Goal: Task Accomplishment & Management: Manage account settings

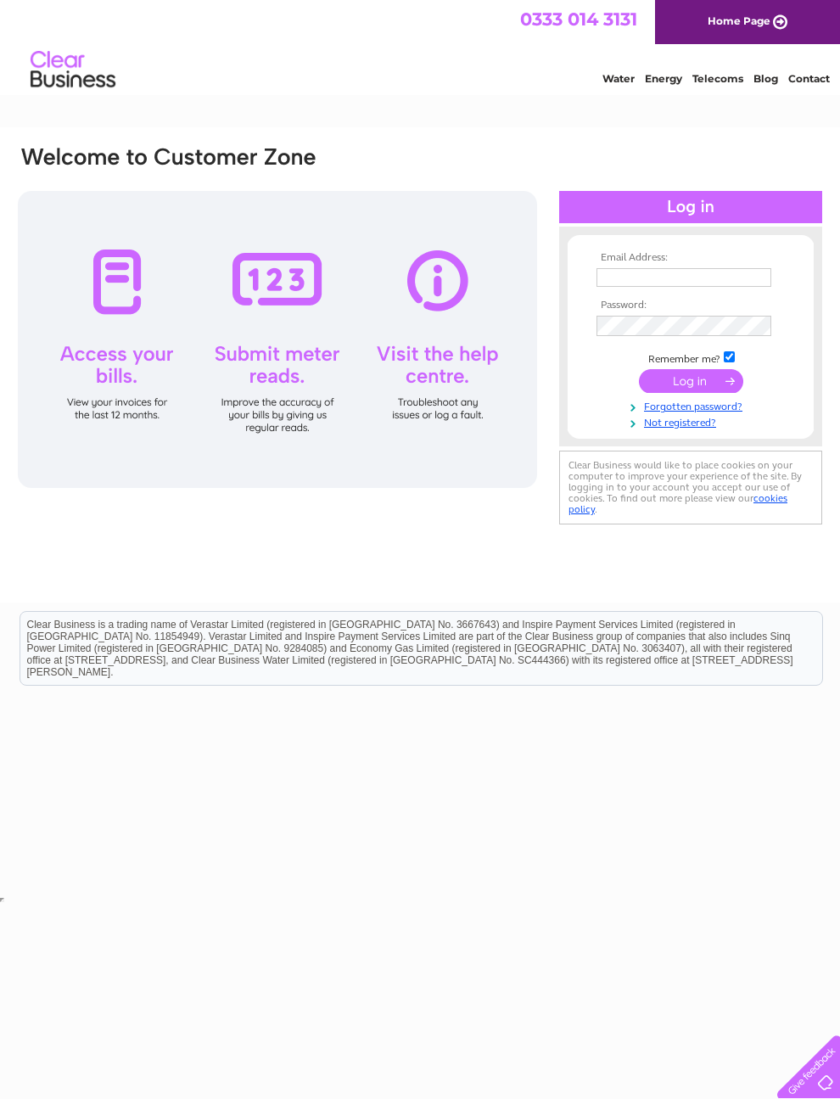
click at [684, 271] on input "text" at bounding box center [683, 277] width 175 height 19
type input "Raycampbell@taysidemrt.onmicrosoft.com"
click at [747, 355] on td "Remember me?" at bounding box center [690, 358] width 197 height 17
click at [714, 384] on input "submit" at bounding box center [691, 381] width 104 height 24
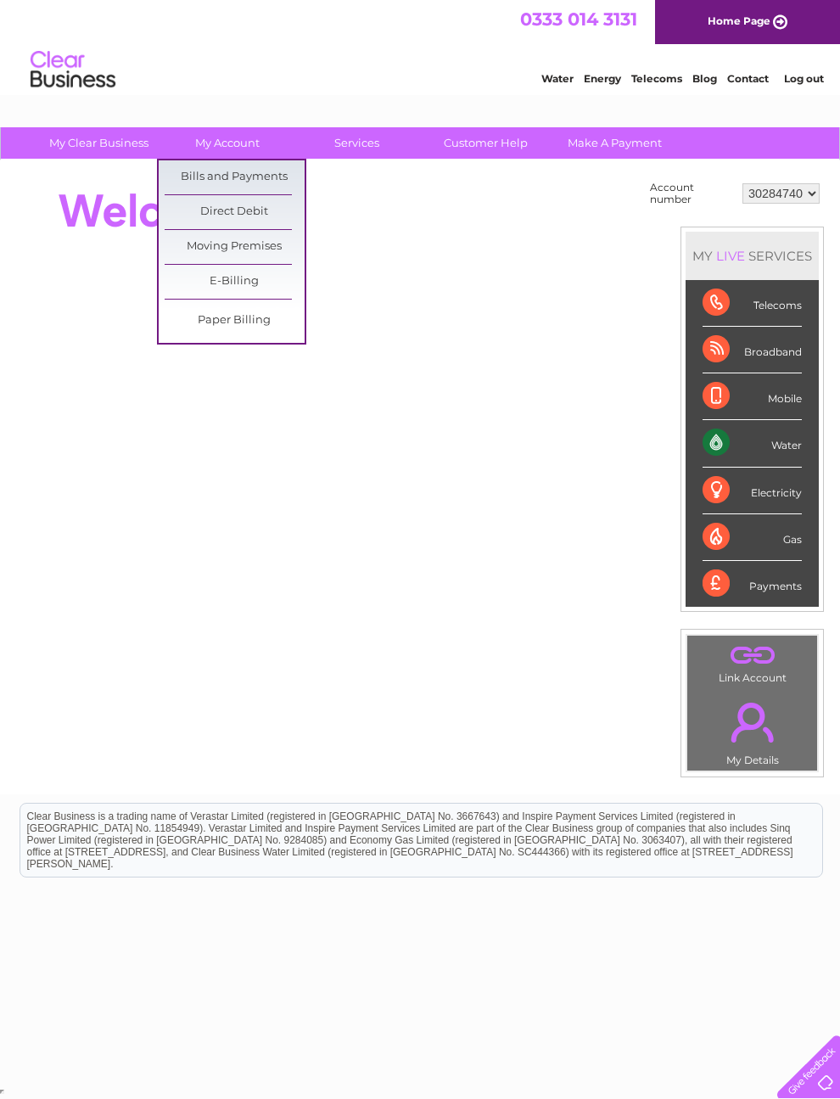
click at [247, 182] on link "Bills and Payments" at bounding box center [235, 177] width 140 height 34
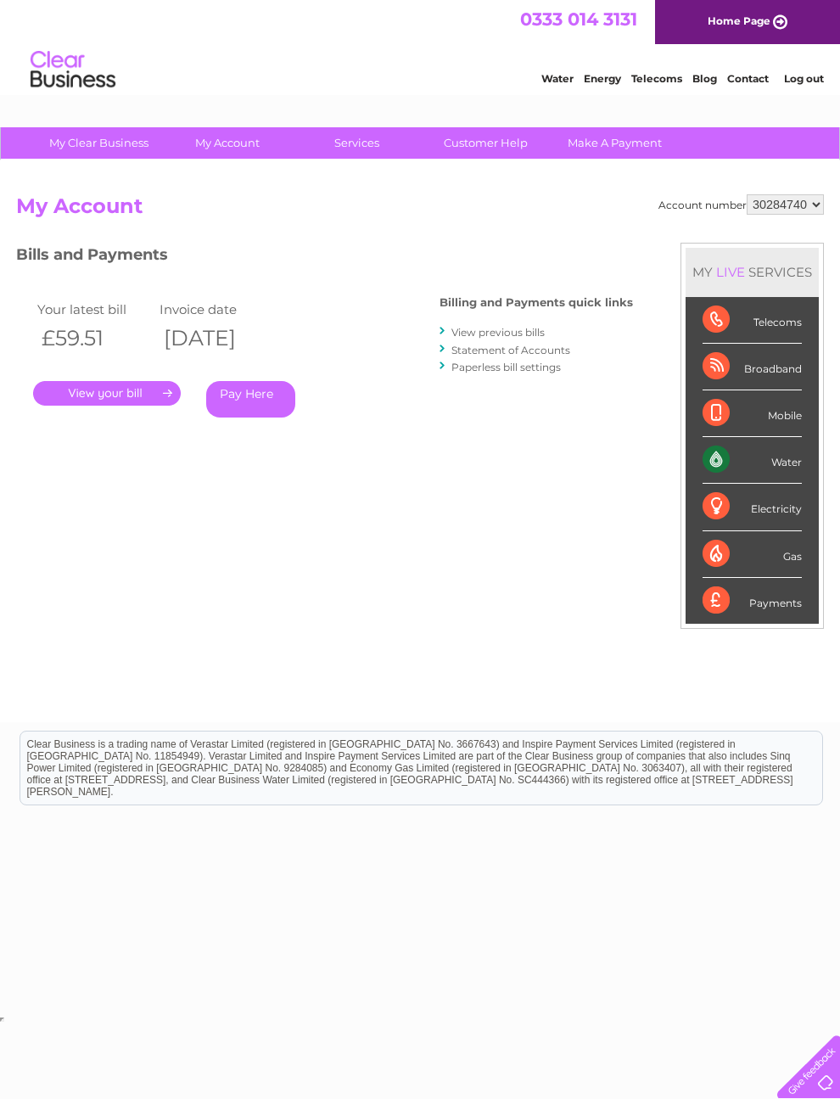
click at [130, 391] on link "." at bounding box center [107, 393] width 148 height 25
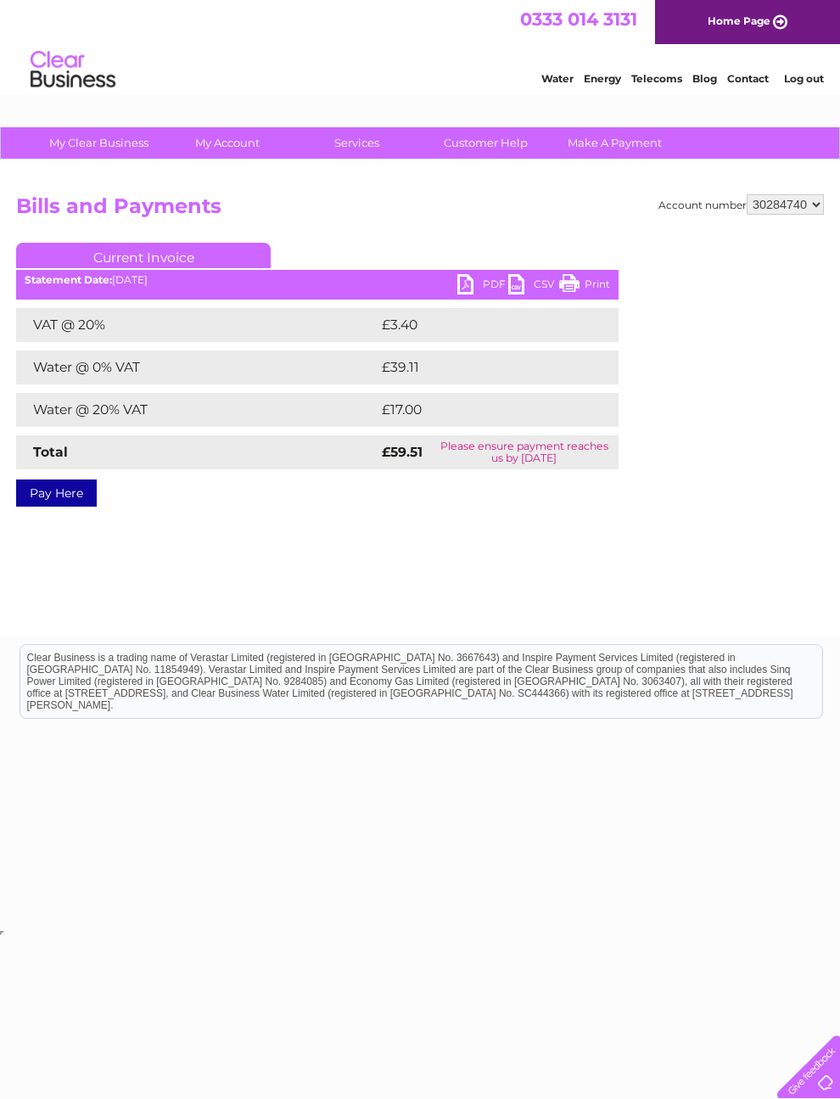
click at [483, 290] on link "PDF" at bounding box center [482, 286] width 51 height 25
click at [811, 84] on link "Log out" at bounding box center [804, 78] width 40 height 13
